Goal: Use online tool/utility: Use online tool/utility

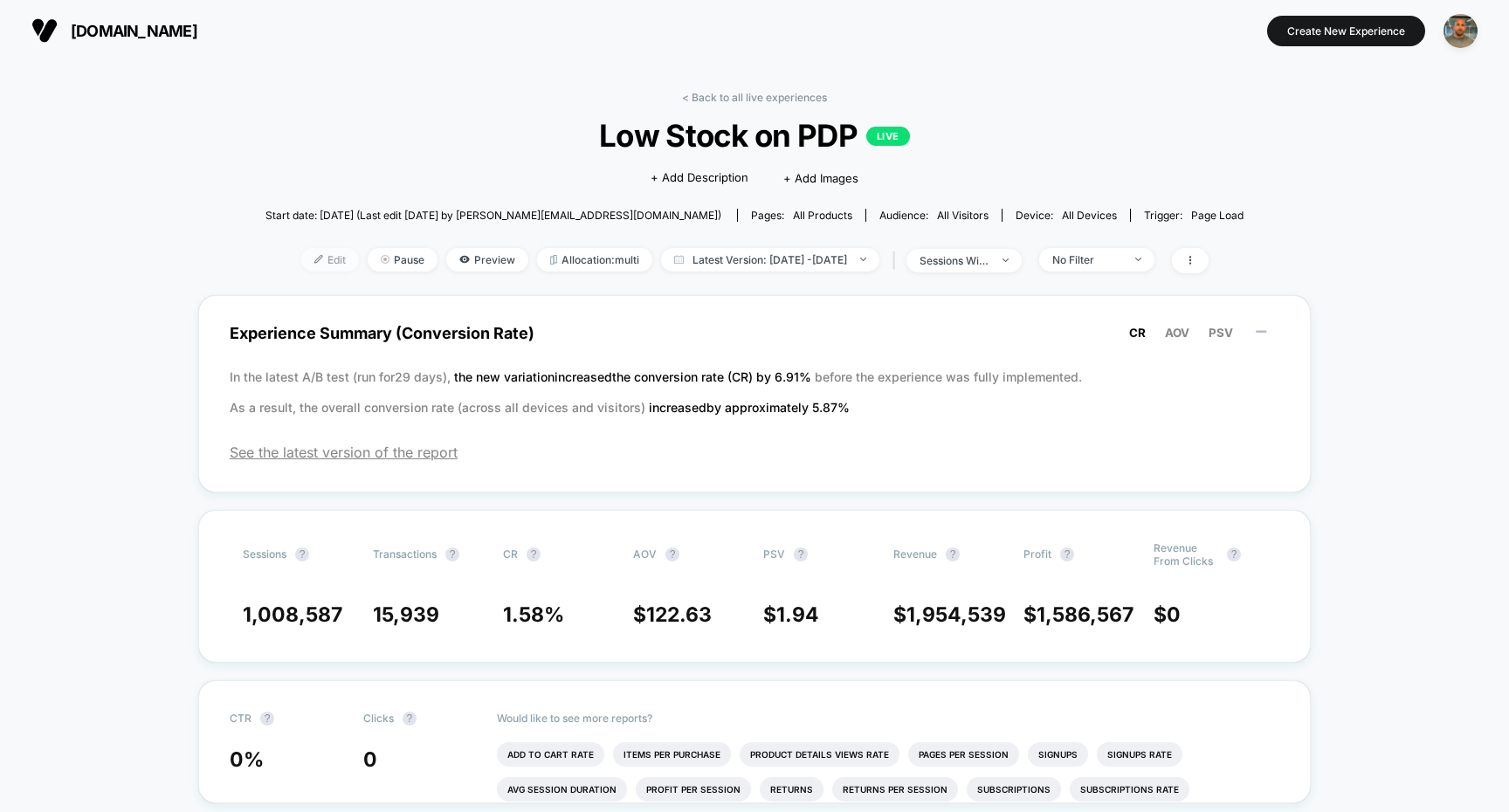
click at [305, 253] on span "Edit" at bounding box center [330, 259] width 58 height 23
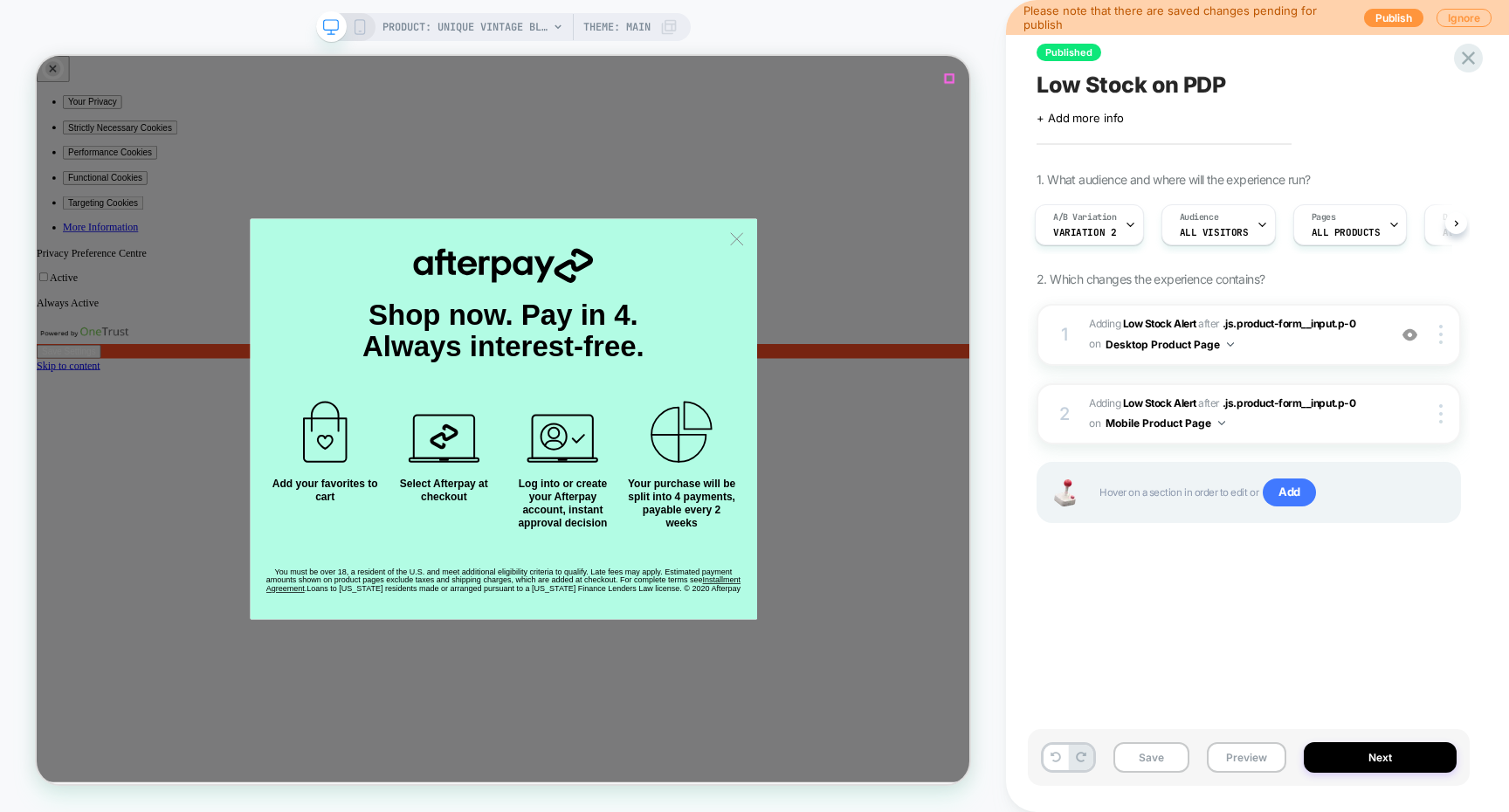
click at [44, 600] on icon "Close" at bounding box center [44, 600] width 0 height 0
click at [1408, 333] on img at bounding box center [1410, 335] width 15 height 15
click at [1416, 337] on img at bounding box center [1410, 335] width 15 height 15
click at [1236, 753] on button "Preview" at bounding box center [1246, 757] width 79 height 31
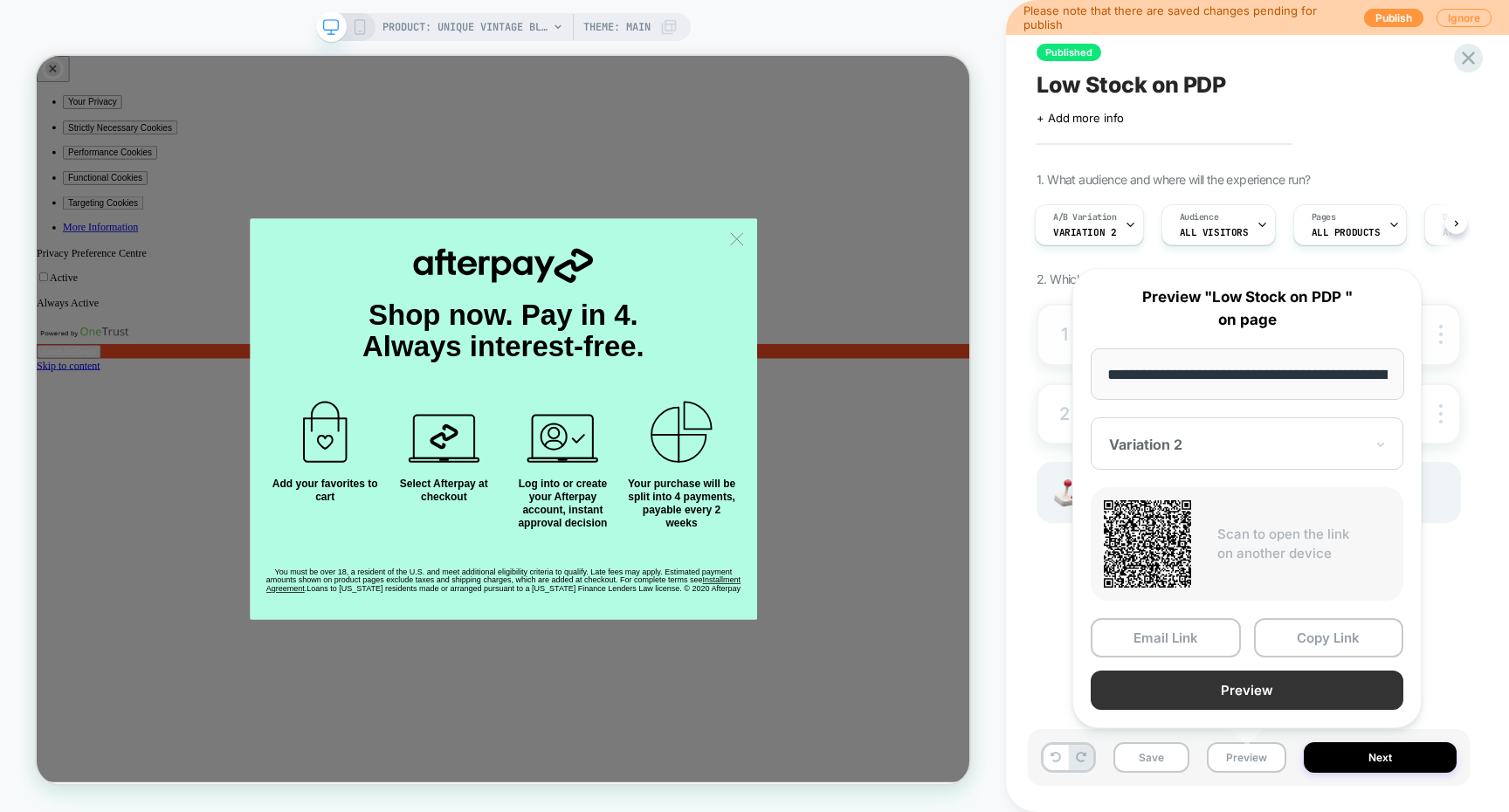
click at [1198, 680] on button "Preview" at bounding box center [1246, 691] width 313 height 39
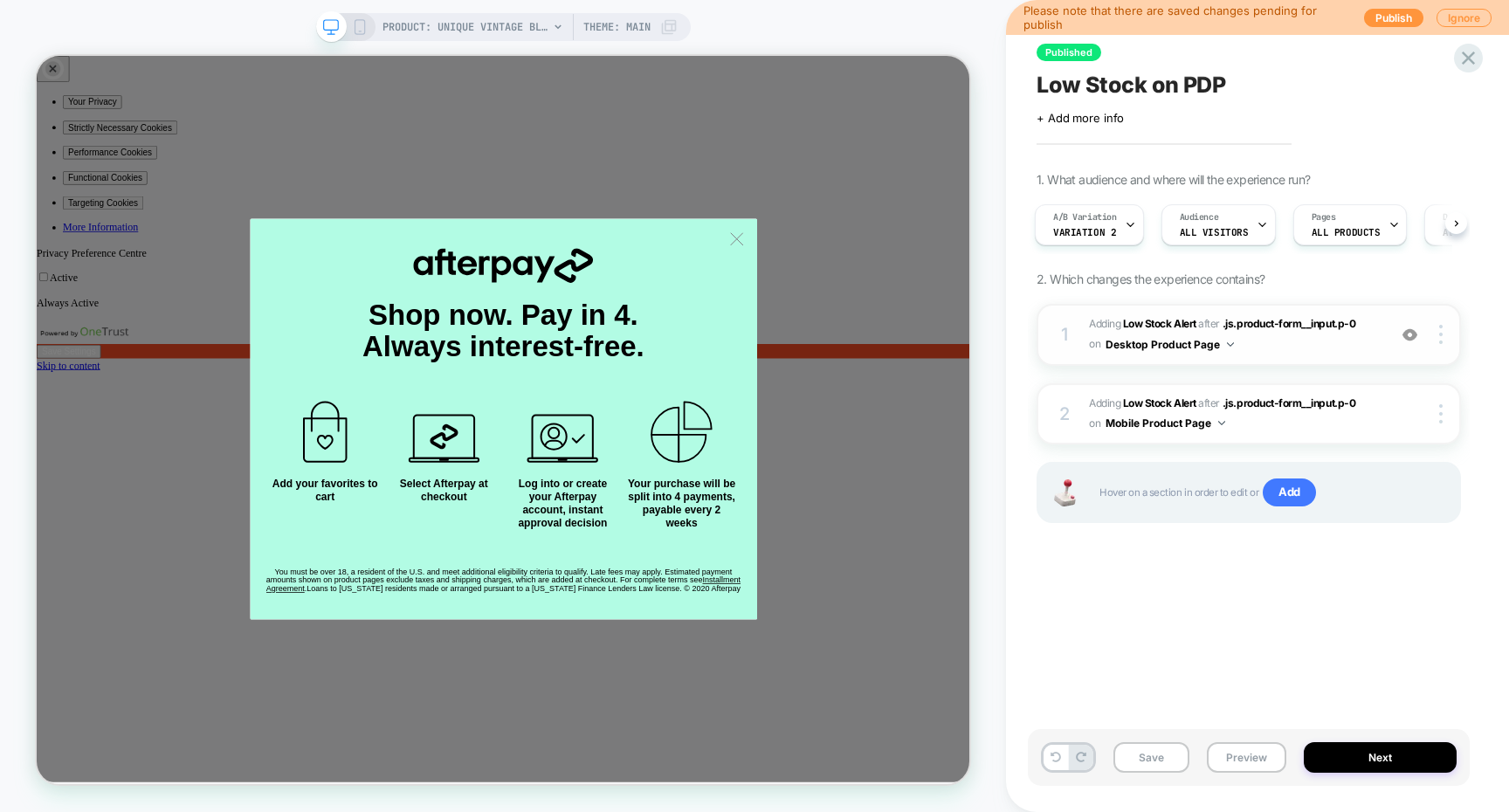
click at [1265, 353] on span "#_loomi_addon_1743716521318 Adding Low Stock Alert AFTER .js.product-form__inpu…" at bounding box center [1232, 335] width 289 height 41
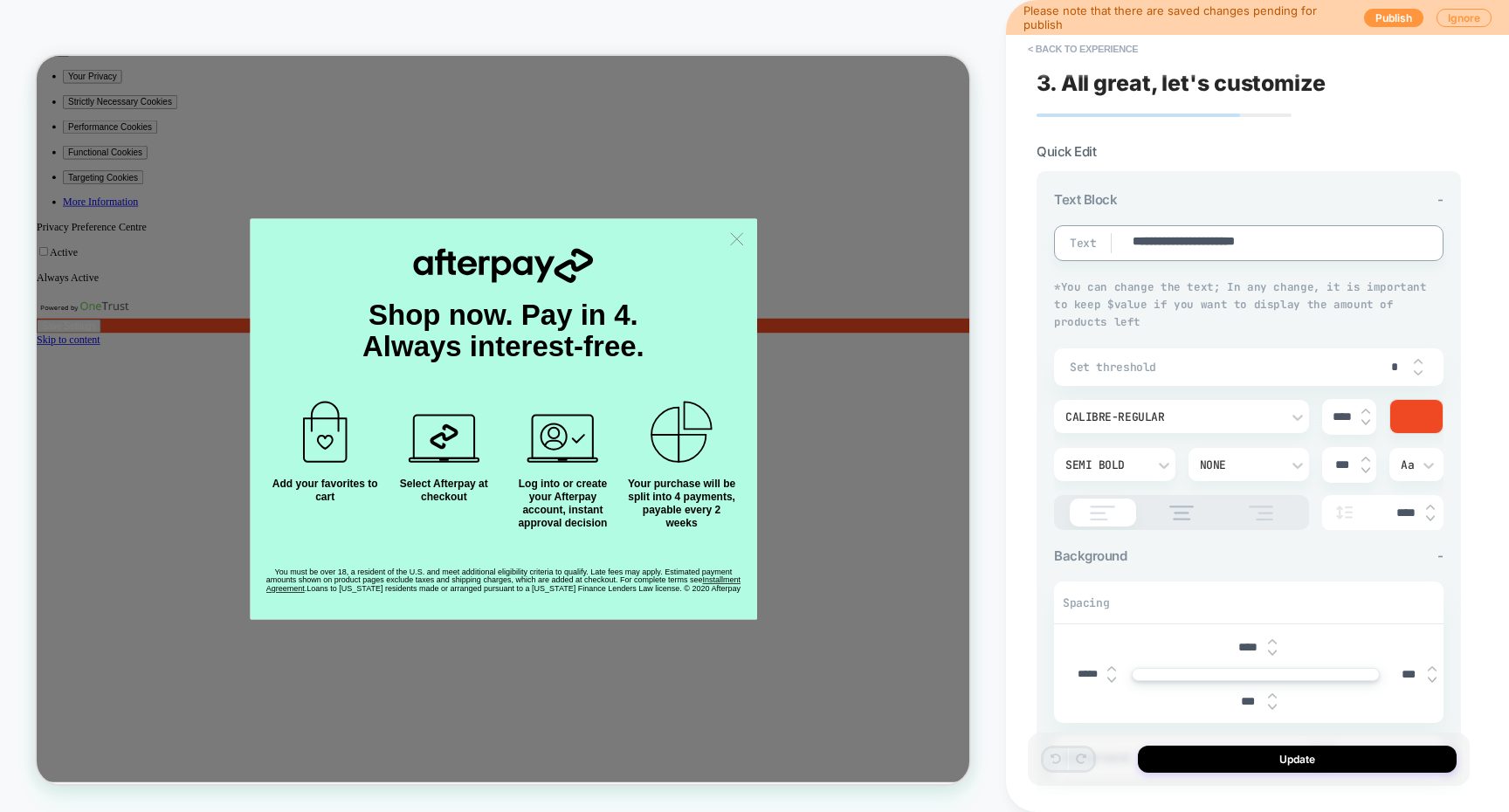
click at [1180, 247] on textarea "**********" at bounding box center [1266, 243] width 271 height 20
type textarea "*"
